Goal: Task Accomplishment & Management: Complete application form

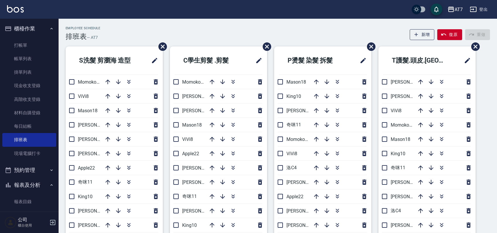
scroll to position [39, 0]
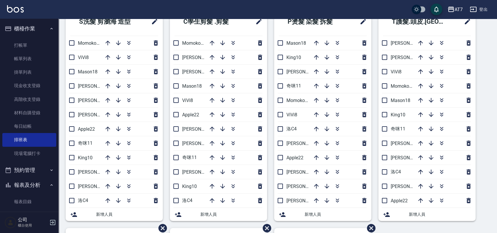
click at [488, 100] on div "S洗髮 剪瀏海 造型 Momoko12 ViVi8 Mason18 伊蕾2 RAY 5 杜莎莎6 Apple22 奇咪11 King10 郭郭9 泰拉7 洛C…" at bounding box center [274, 229] width 431 height 442
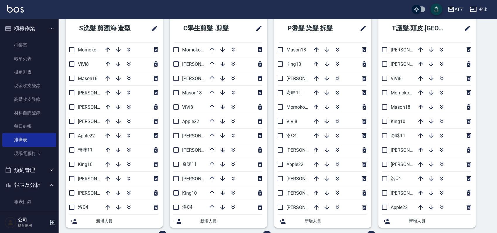
scroll to position [33, 0]
click at [487, 60] on div "S洗髮 剪瀏海 造型 Momoko12 ViVi8 Mason18 伊蕾2 RAY 5 杜莎莎6 Apple22 奇咪11 King10 郭郭9 泰拉7 洛C…" at bounding box center [274, 235] width 431 height 442
click at [486, 61] on div "S洗髮 剪瀏海 造型 Momoko12 ViVi8 Mason18 伊蕾2 RAY 5 杜莎莎6 Apple22 奇咪11 King10 郭郭9 泰拉7 洛C…" at bounding box center [274, 235] width 431 height 442
click at [487, 87] on div "S洗髮 剪瀏海 造型 Momoko12 ViVi8 Mason18 伊蕾2 RAY 5 杜莎莎6 Apple22 奇咪11 King10 郭郭9 泰拉7 洛C…" at bounding box center [274, 235] width 431 height 442
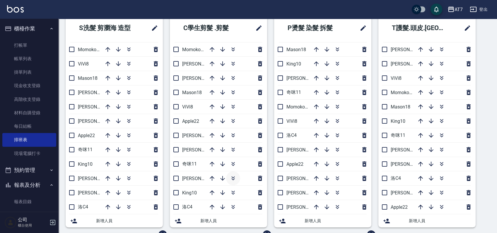
click at [234, 178] on icon "button" at bounding box center [233, 178] width 7 height 7
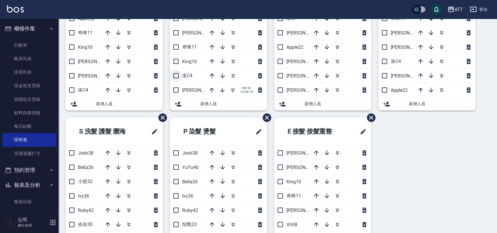
scroll to position [71, 0]
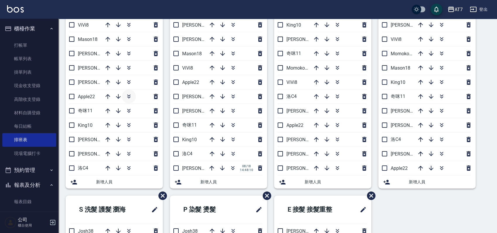
click at [129, 96] on icon "button" at bounding box center [128, 96] width 7 height 7
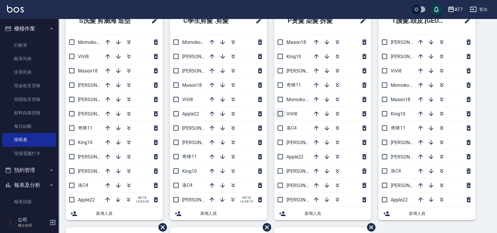
scroll to position [0, 0]
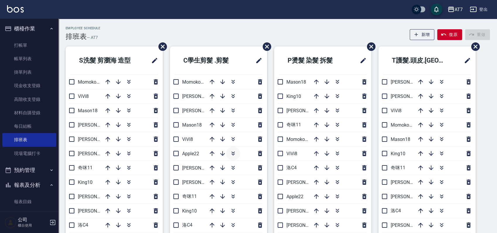
click at [234, 155] on icon "button" at bounding box center [233, 153] width 7 height 7
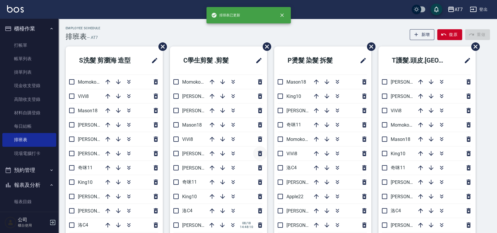
scroll to position [78, 0]
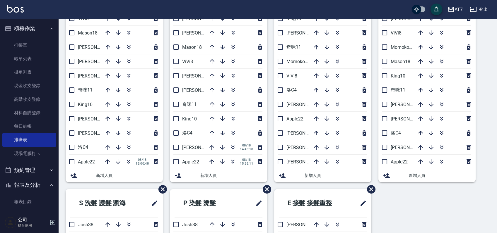
click button "button" at bounding box center [327, 148] width 14 height 14
click at [412, 233] on html "AT7 登出 櫃檯作業 打帳單 帳單列表 掛單列表 現金收支登錄 高階收支登錄 材料自購登錄 每日結帳 排班表 現場電腦打卡 預約管理 預約管理 單日預約紀錄…" at bounding box center [248, 167] width 497 height 490
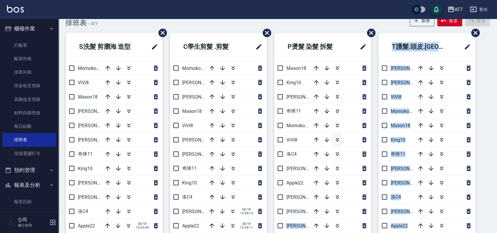
scroll to position [11, 0]
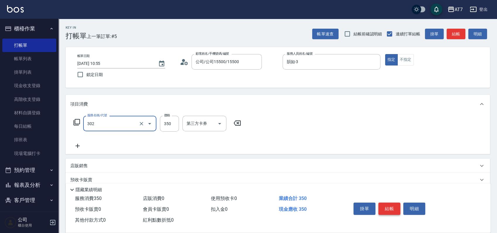
type input "剪髮(302)"
click at [384, 210] on button "結帳" at bounding box center [389, 209] width 22 height 12
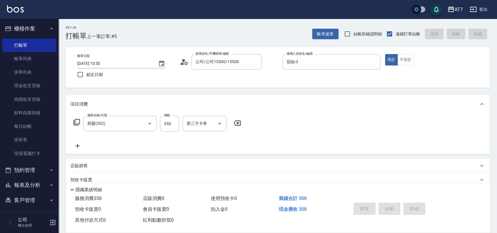
type input "2025/08/18 13:28"
type input "0"
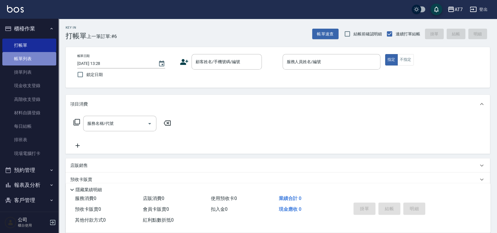
click at [34, 59] on link "帳單列表" at bounding box center [29, 58] width 54 height 13
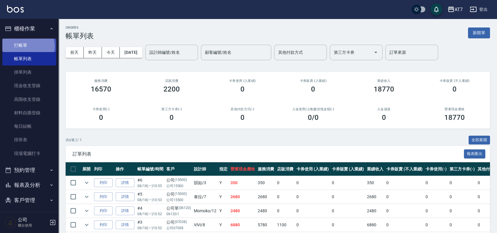
click at [28, 46] on link "打帳單" at bounding box center [29, 45] width 54 height 13
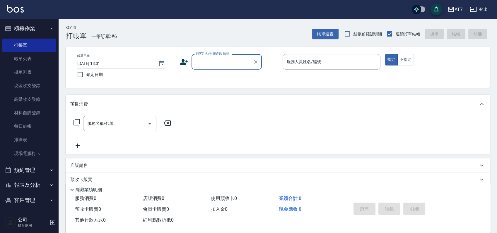
click at [272, 76] on div "帳單日期 2025/08/18 13:31 鎖定日期 顧客姓名/手機號碼/編號 顧客姓名/手機號碼/編號 服務人員姓名/編號 服務人員姓名/編號 指定 不指定" at bounding box center [278, 67] width 410 height 27
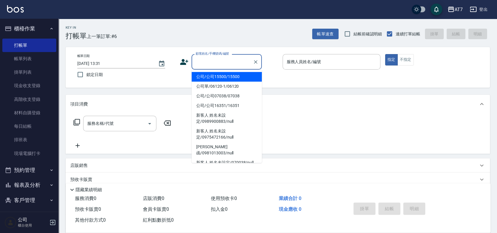
click at [229, 60] on input "顧客姓名/手機號碼/編號" at bounding box center [222, 62] width 56 height 10
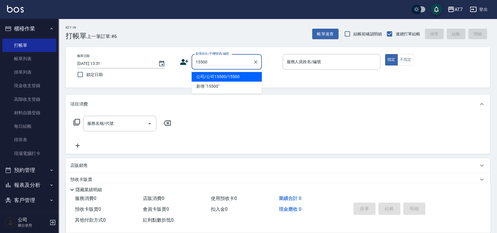
type input "公司/公司15500/15500"
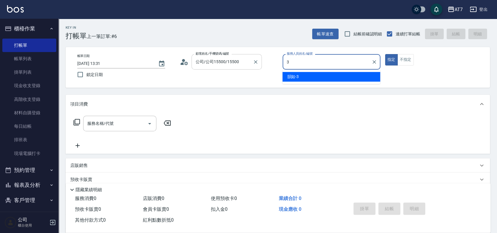
type input "韻如-3"
type button "true"
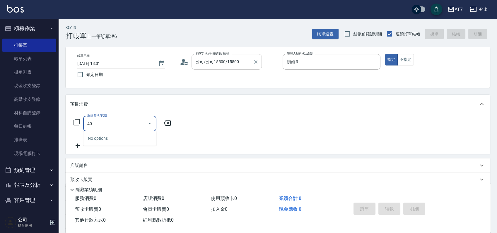
type input "400"
type input "150"
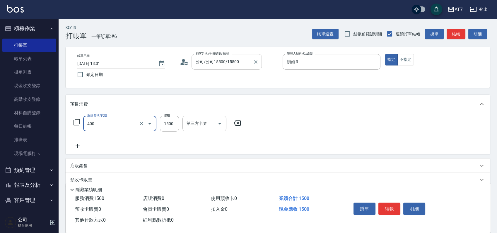
type input "染髮(400)"
type input "1"
type input "0"
type input "198"
type input "190"
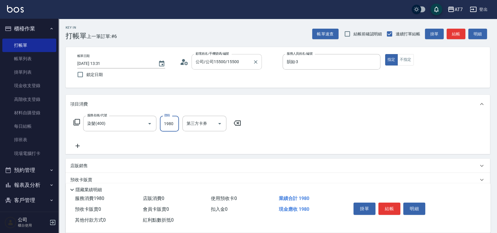
type input "1980"
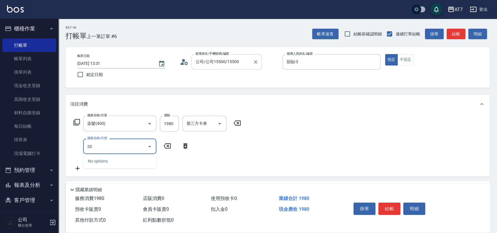
type input "204"
type input "240"
type input "補燙&局部燙(204)"
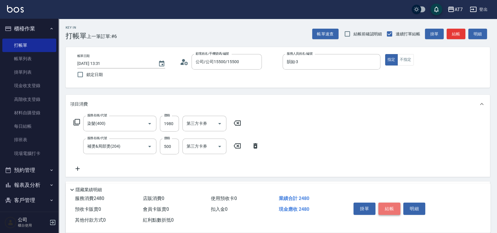
click at [390, 207] on button "結帳" at bounding box center [389, 209] width 22 height 12
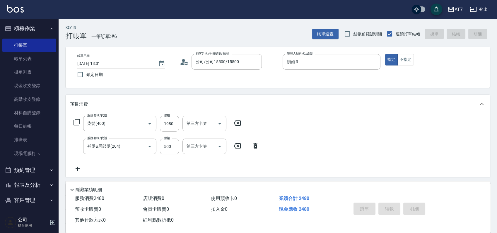
type input "2025/08/18 14:33"
type input "0"
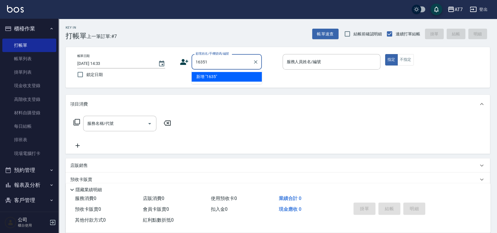
type input "16351"
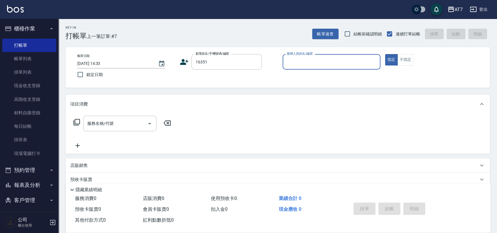
type input "6"
type input "公司/公司16351/16351"
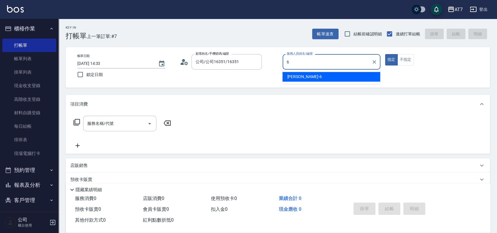
type input "杜莎莎-6"
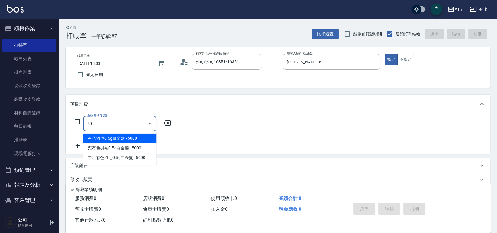
type input "501"
type input "30"
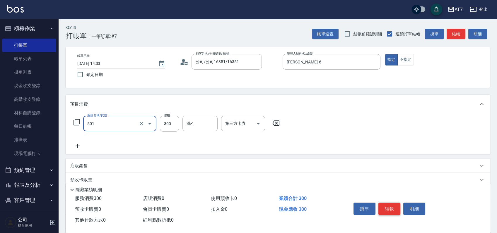
type input "洗髮(互助)(501)"
click at [276, 124] on icon at bounding box center [275, 123] width 15 height 7
type input "0"
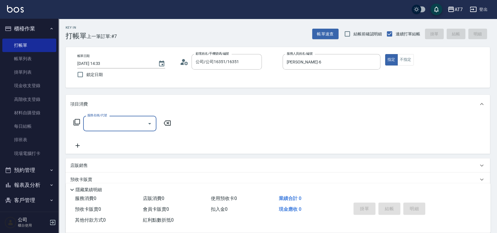
click at [124, 127] on input "服務名稱/代號" at bounding box center [115, 124] width 59 height 10
type input "500"
type input "30"
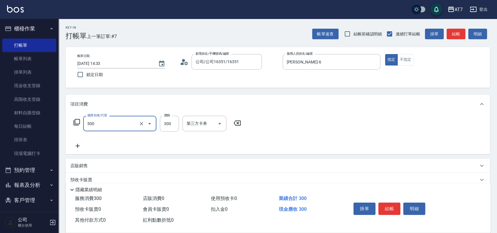
type input "洗髮(500)"
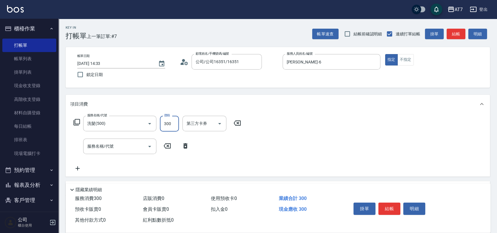
click at [172, 121] on input "300" at bounding box center [169, 124] width 19 height 16
type input "2"
type input "0"
type input "250"
type input "20"
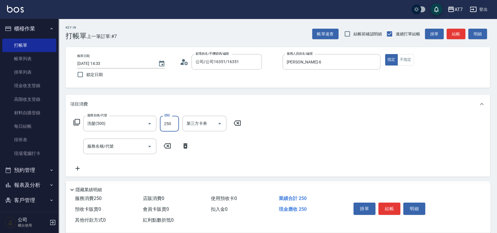
type input "250"
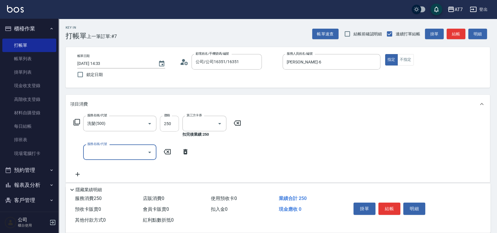
type input "0"
type input "舊有卡券"
click at [239, 124] on icon at bounding box center [237, 123] width 7 height 5
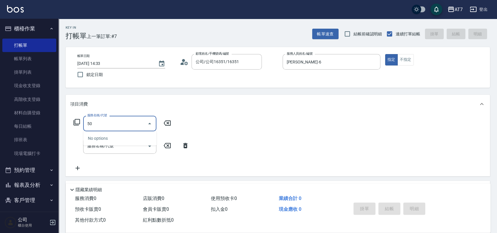
type input "500"
type input "30"
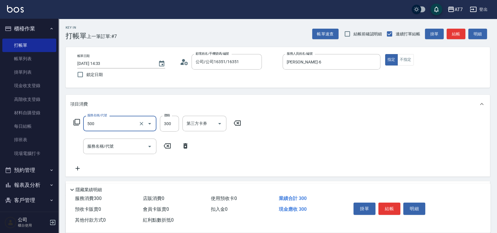
type input "洗髮(500)"
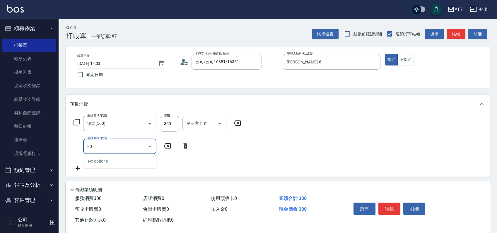
type input "304"
type input "70"
type input "A+級剪髮(304)"
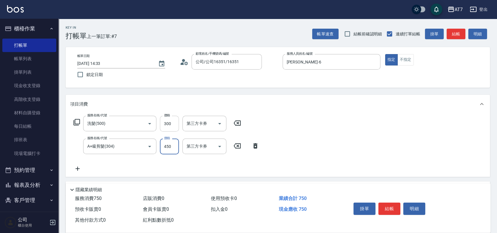
click at [169, 124] on input "300" at bounding box center [169, 124] width 19 height 16
type input "40"
type input "250"
type input "70"
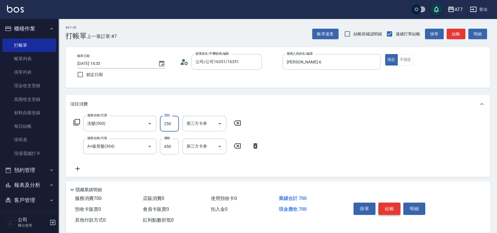
type input "250"
click at [390, 207] on button "結帳" at bounding box center [389, 209] width 22 height 12
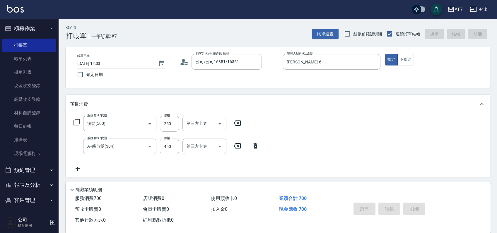
type input "2025/08/18 14:34"
type input "0"
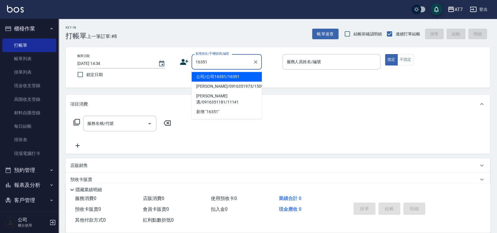
type input "公司/公司16351/16351"
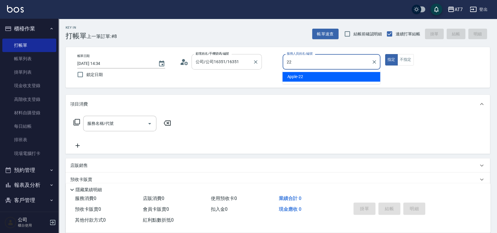
type input "Apple-22"
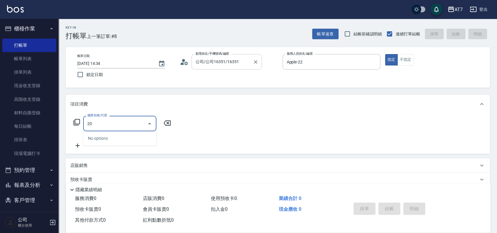
type input "200"
type input "150"
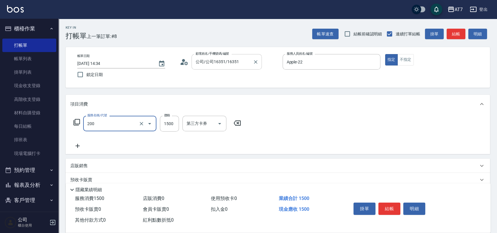
type input "燙髮(200)"
type input "0"
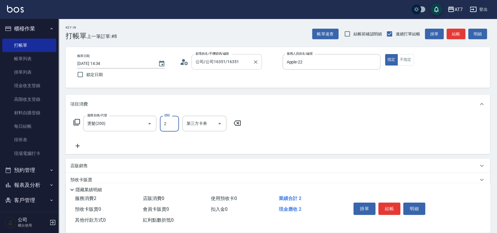
type input "24"
type input "20"
type input "2480"
type input "240"
type input "2480"
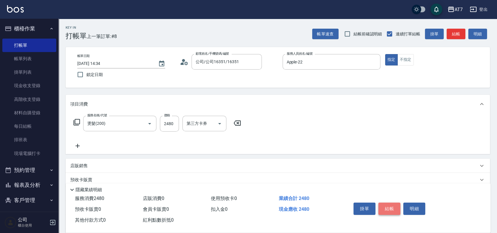
click at [381, 206] on button "結帳" at bounding box center [389, 209] width 22 height 12
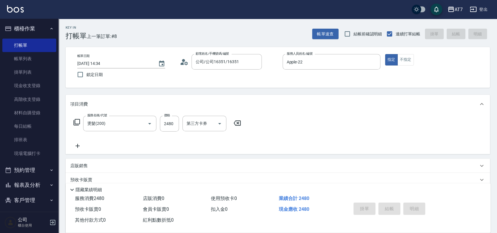
type input "2025/08/18 14:51"
type input "0"
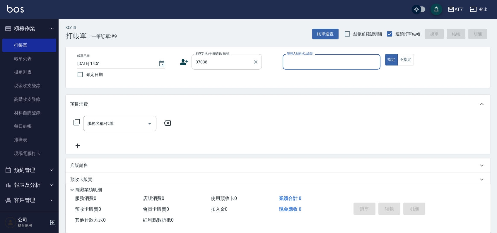
type input "07038"
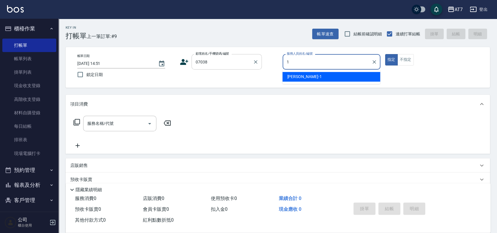
type input "米雪兒-1"
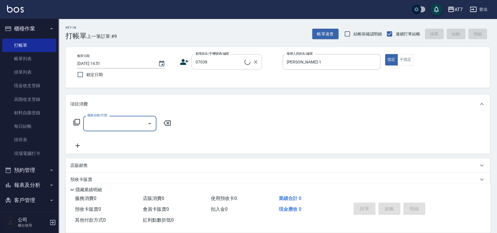
type input "公司/公司07038/07038"
type input "302"
type input "30"
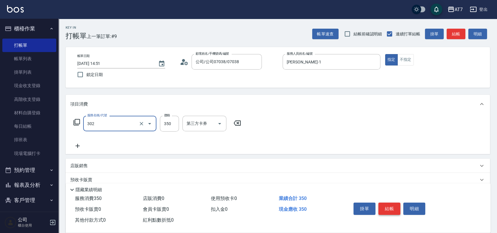
type input "剪髮(302)"
click at [392, 206] on button "結帳" at bounding box center [389, 209] width 22 height 12
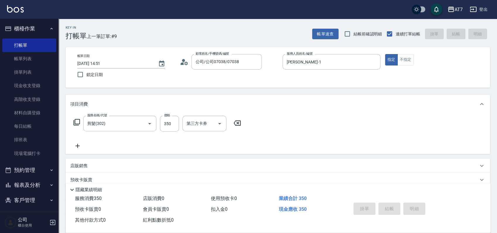
type input "2025/08/18 14:59"
type input "0"
